Goal: Download file/media

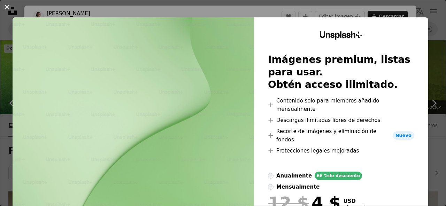
scroll to position [263, 0]
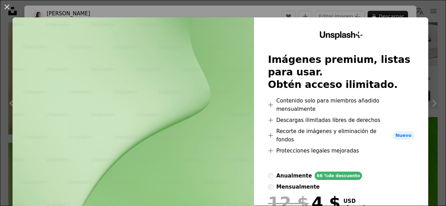
click at [427, 91] on div "An X shape Unsplash+ Imágenes premium, listas para usar. Obtén acceso ilimitado…" at bounding box center [223, 103] width 446 height 206
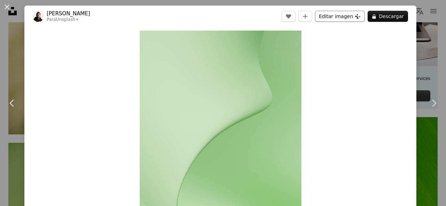
click at [329, 17] on button "Editar imagen Plus sign for Unsplash+" at bounding box center [340, 16] width 50 height 11
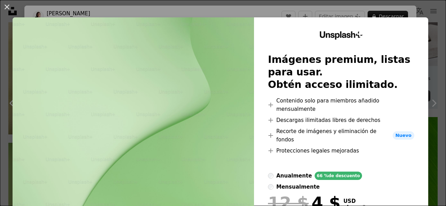
click at [158, 91] on img at bounding box center [133, 144] width 241 height 255
click at [428, 78] on div "An X shape Unsplash+ Imágenes premium, listas para usar. Obtén acceso ilimitado…" at bounding box center [223, 103] width 446 height 206
